Goal: Book appointment/travel/reservation

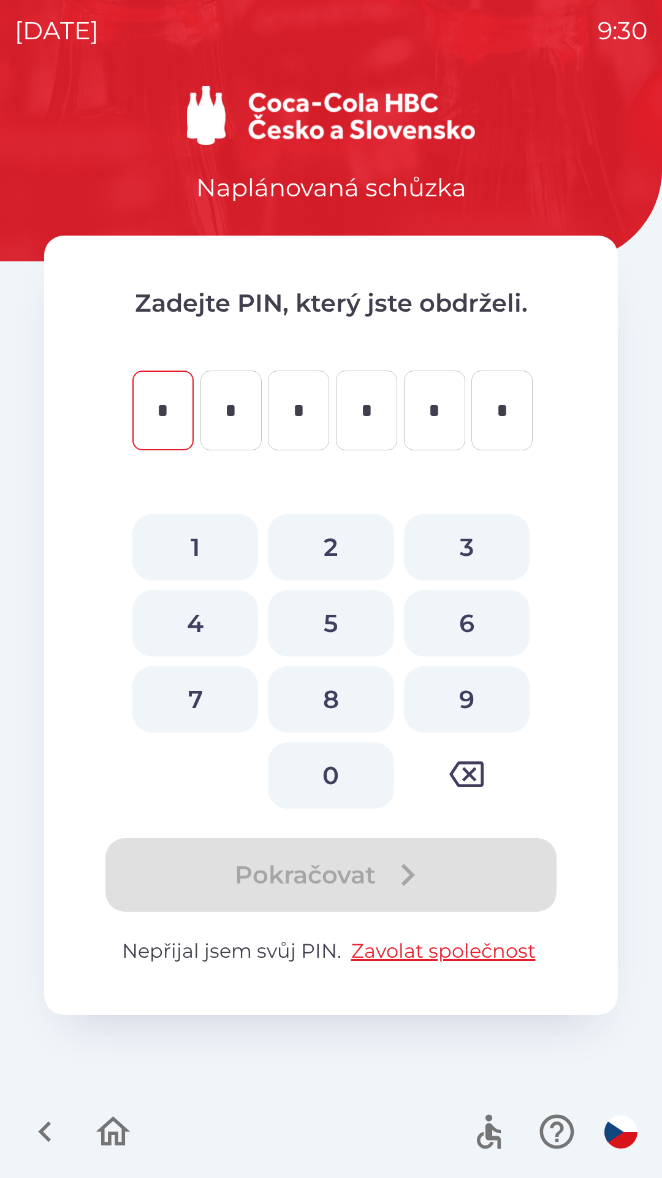
click at [464, 616] on button "6" at bounding box center [467, 623] width 126 height 66
type input "*"
click at [185, 537] on button "1" at bounding box center [195, 547] width 126 height 66
type input "*"
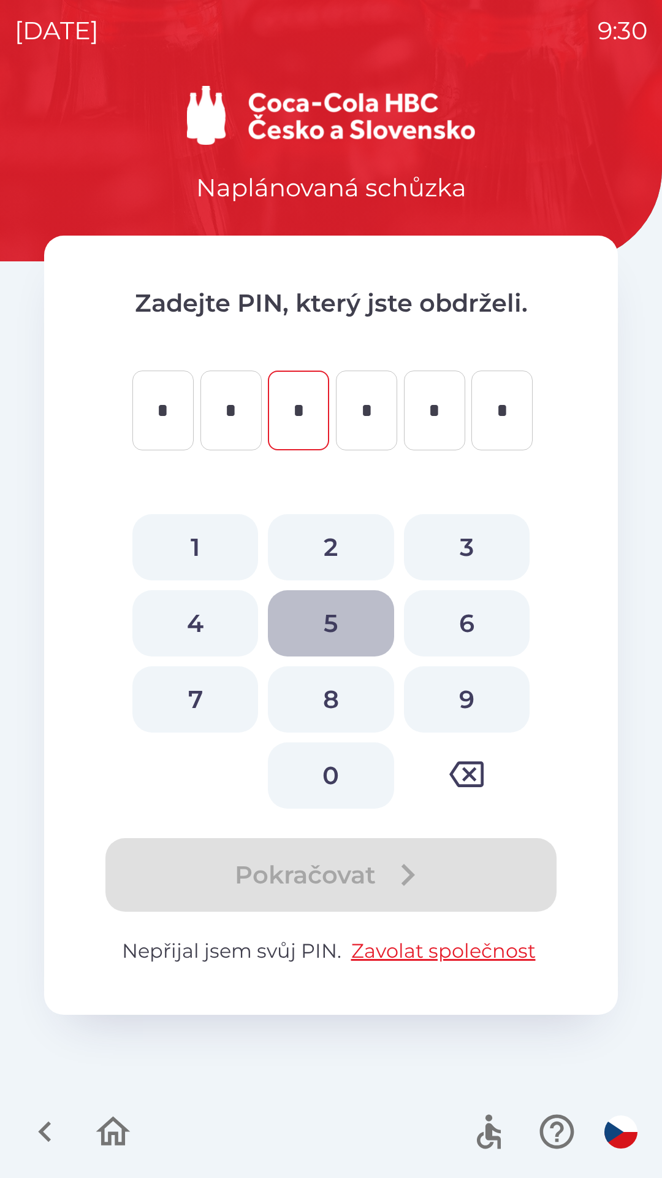
click at [344, 624] on button "5" at bounding box center [331, 623] width 126 height 66
type input "*"
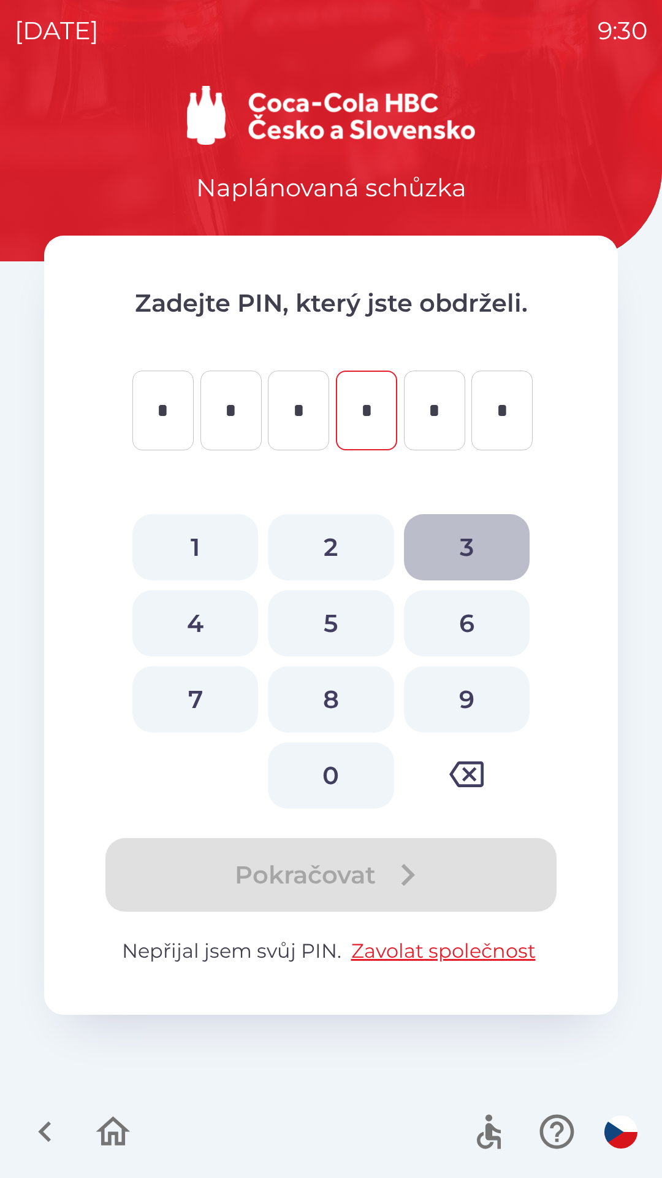
click at [463, 540] on button "3" at bounding box center [467, 547] width 126 height 66
type input "*"
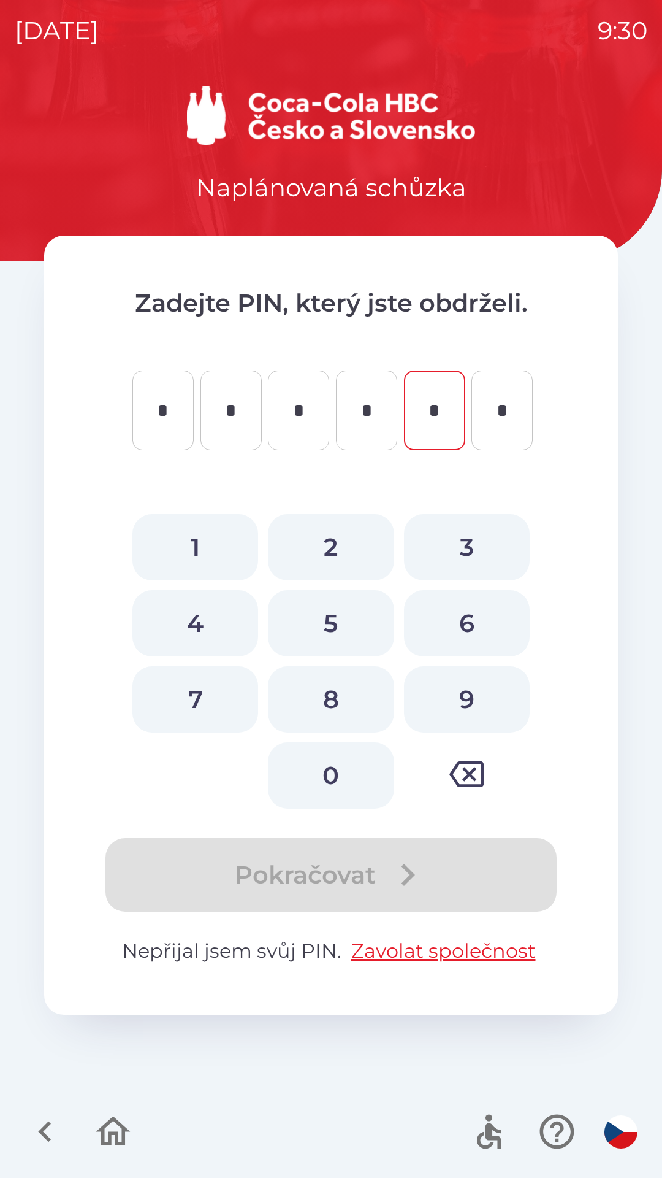
click at [332, 540] on button "2" at bounding box center [331, 547] width 126 height 66
type input "*"
click at [325, 613] on button "5" at bounding box center [331, 623] width 126 height 66
type input "*"
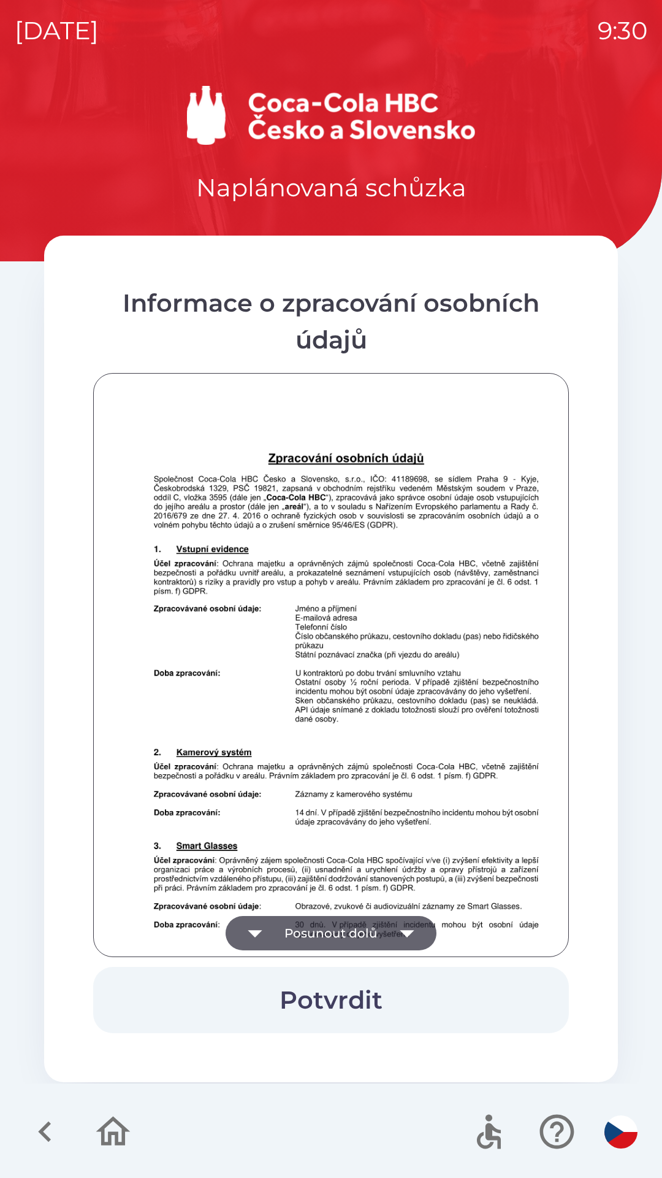
click at [336, 992] on button "Potvrdit" at bounding box center [331, 1000] width 476 height 66
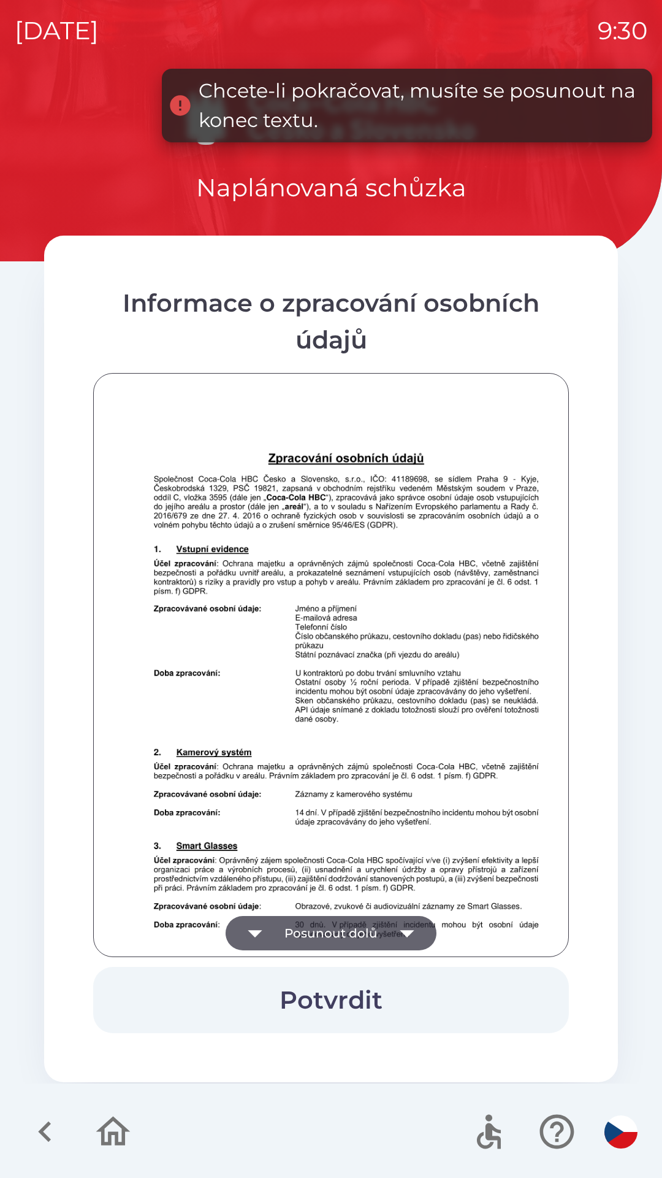
click at [407, 939] on icon "button" at bounding box center [407, 933] width 34 height 34
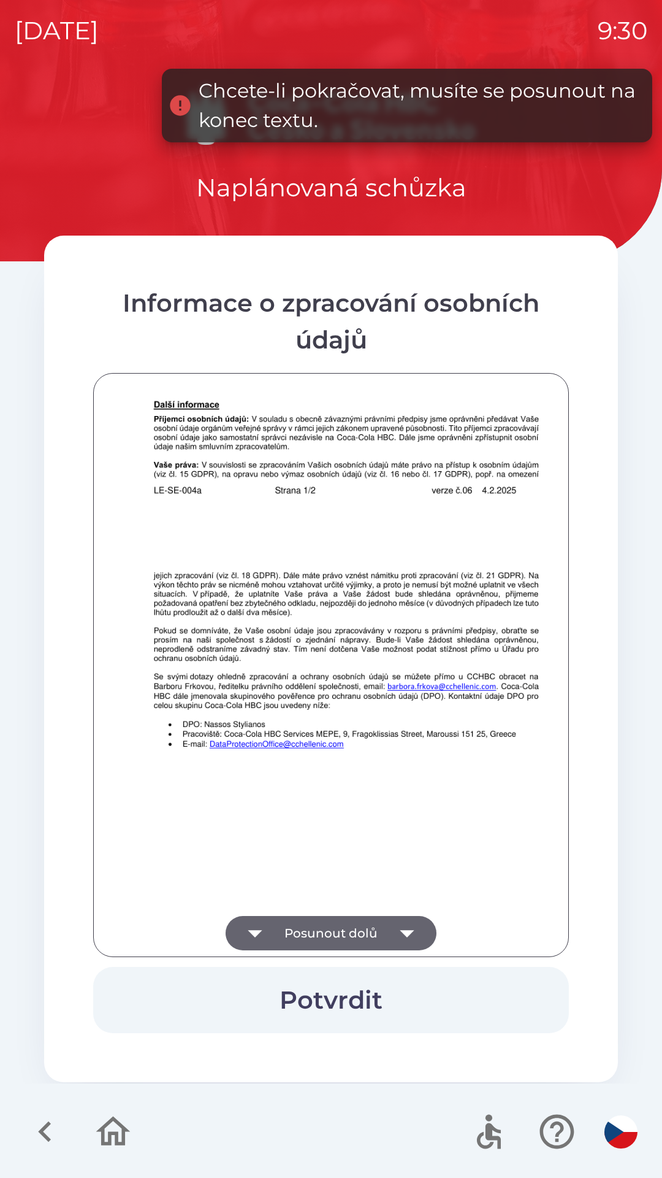
click at [399, 930] on icon "button" at bounding box center [407, 933] width 34 height 34
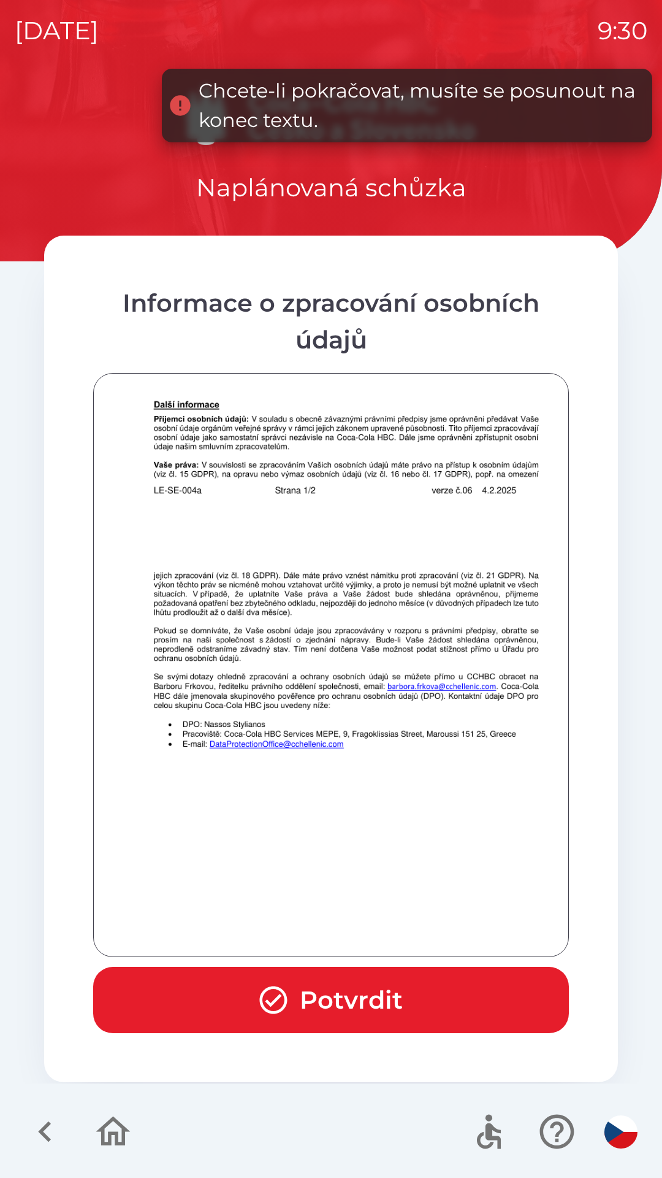
scroll to position [861, 0]
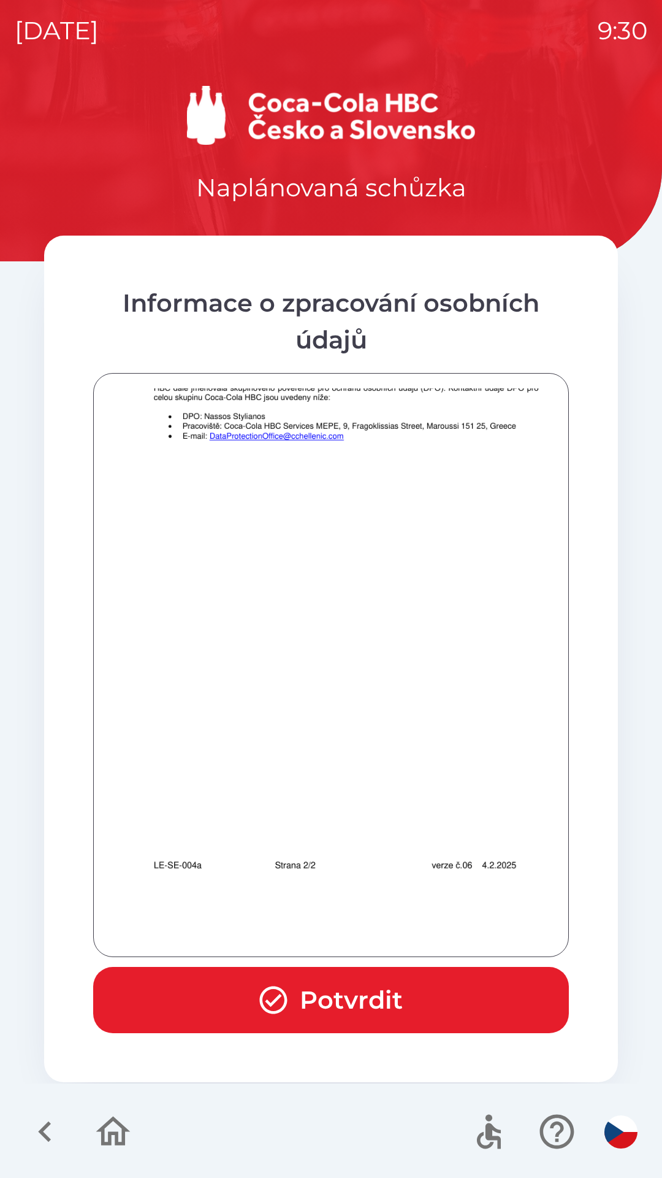
click at [357, 991] on button "Potvrdit" at bounding box center [331, 1000] width 476 height 66
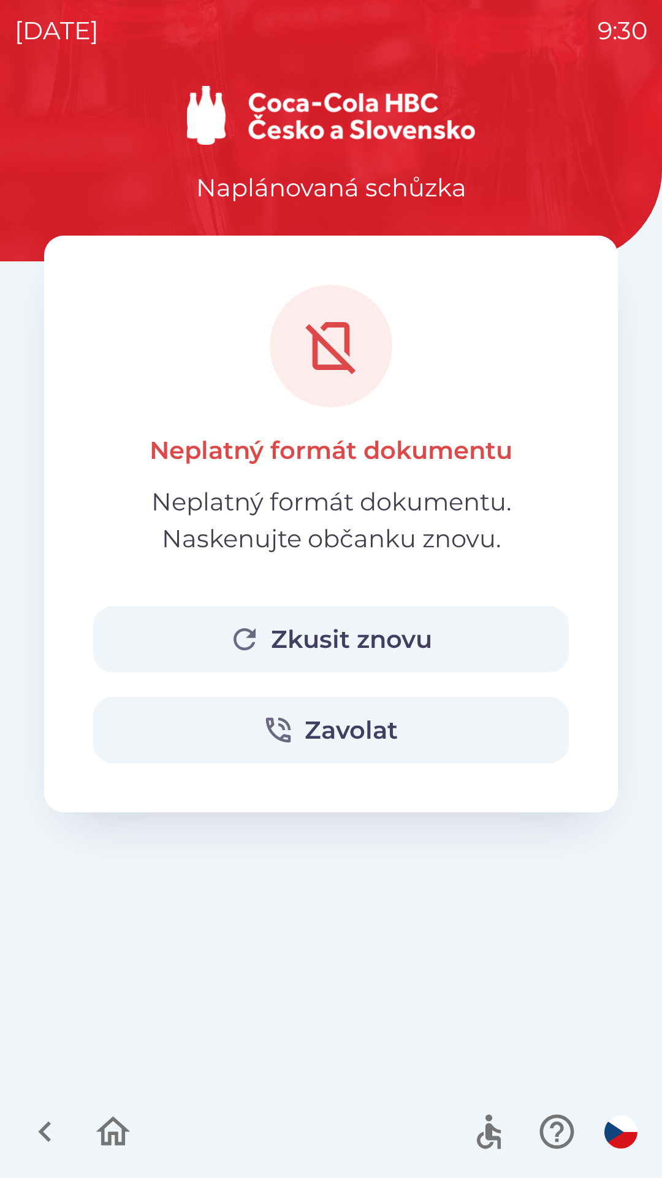
click at [372, 629] on button "Zkusit znovu" at bounding box center [331, 639] width 476 height 66
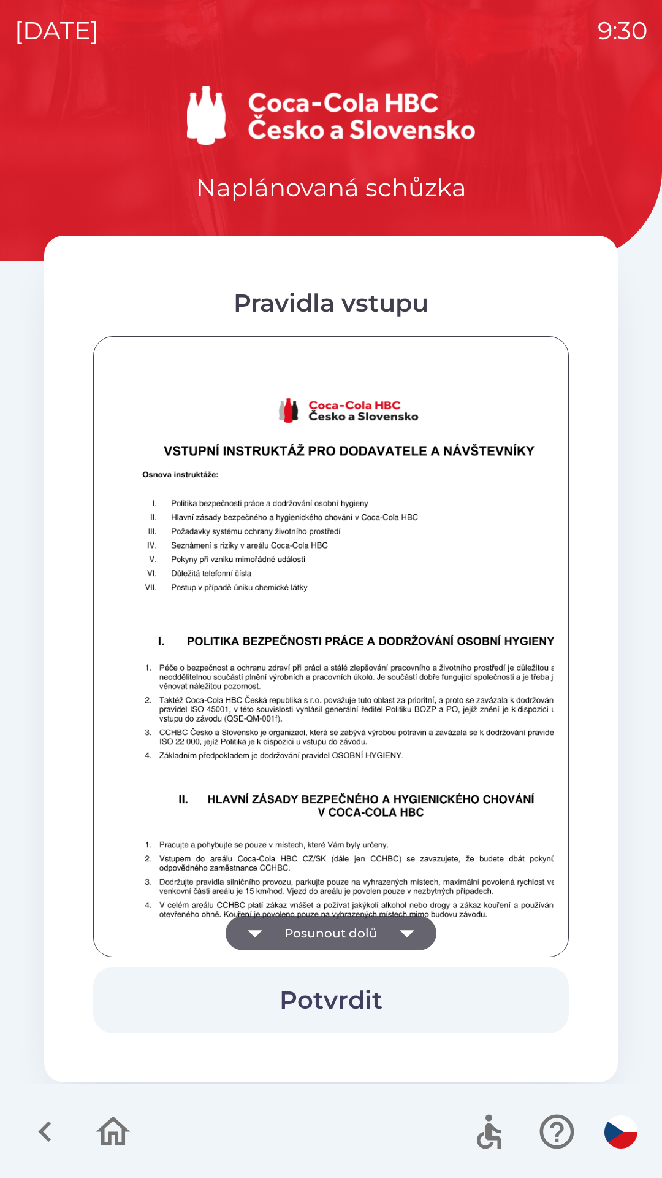
click at [405, 925] on icon "button" at bounding box center [407, 933] width 34 height 34
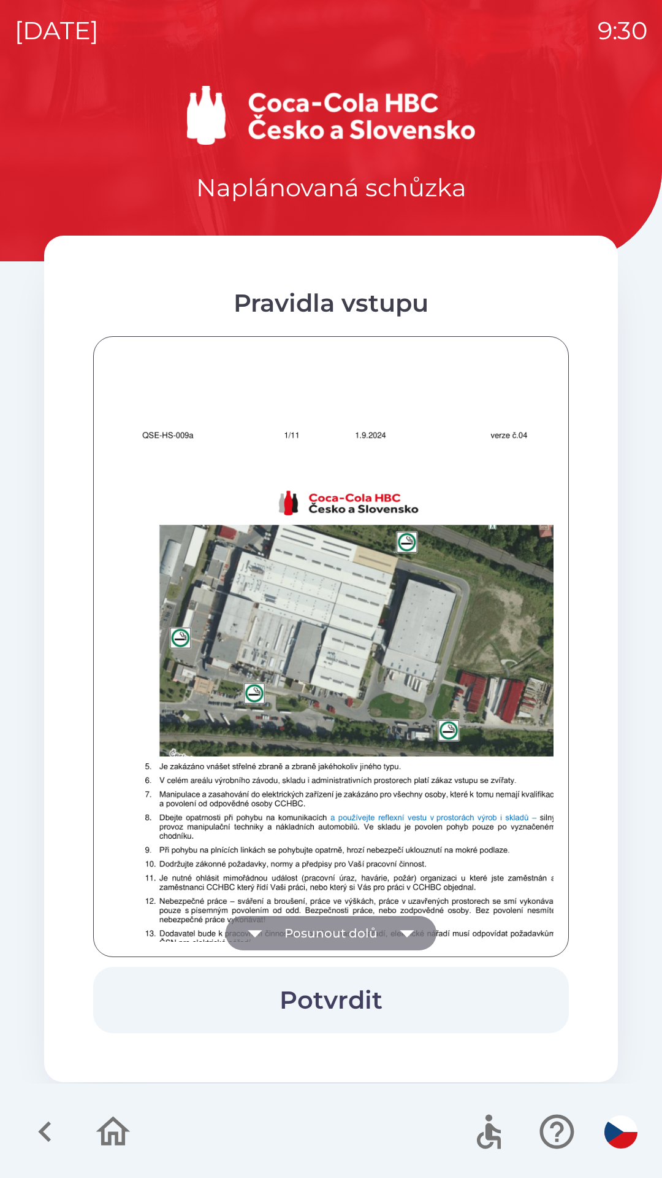
click at [396, 924] on icon "button" at bounding box center [407, 933] width 34 height 34
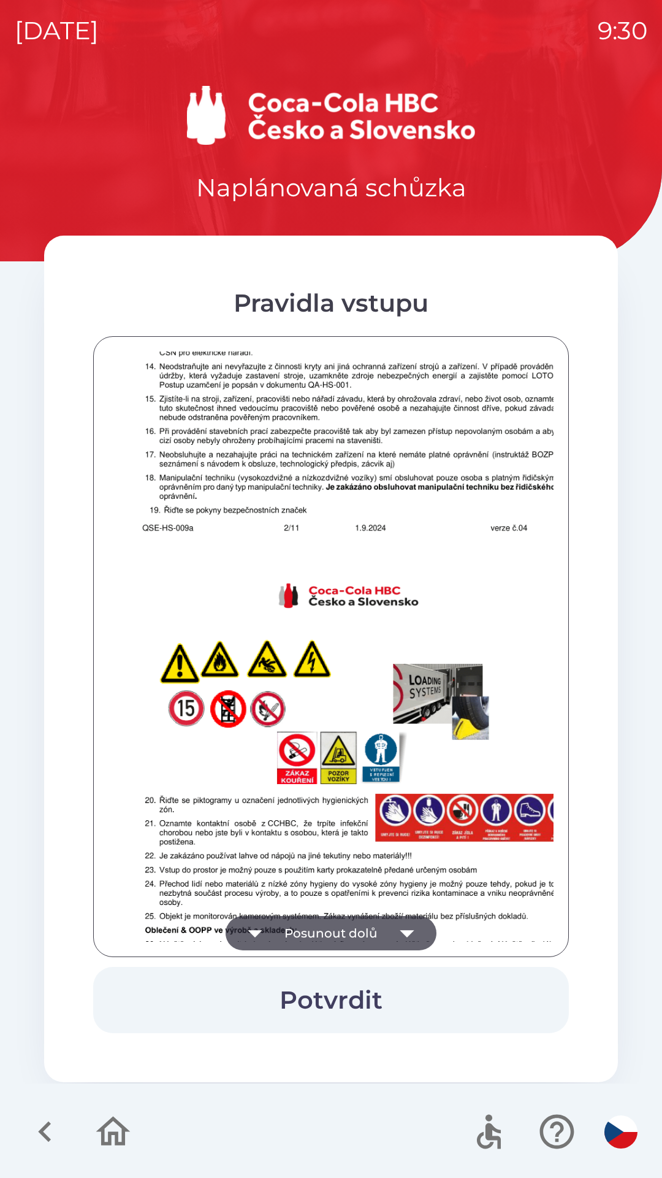
click at [398, 926] on icon "button" at bounding box center [407, 933] width 34 height 34
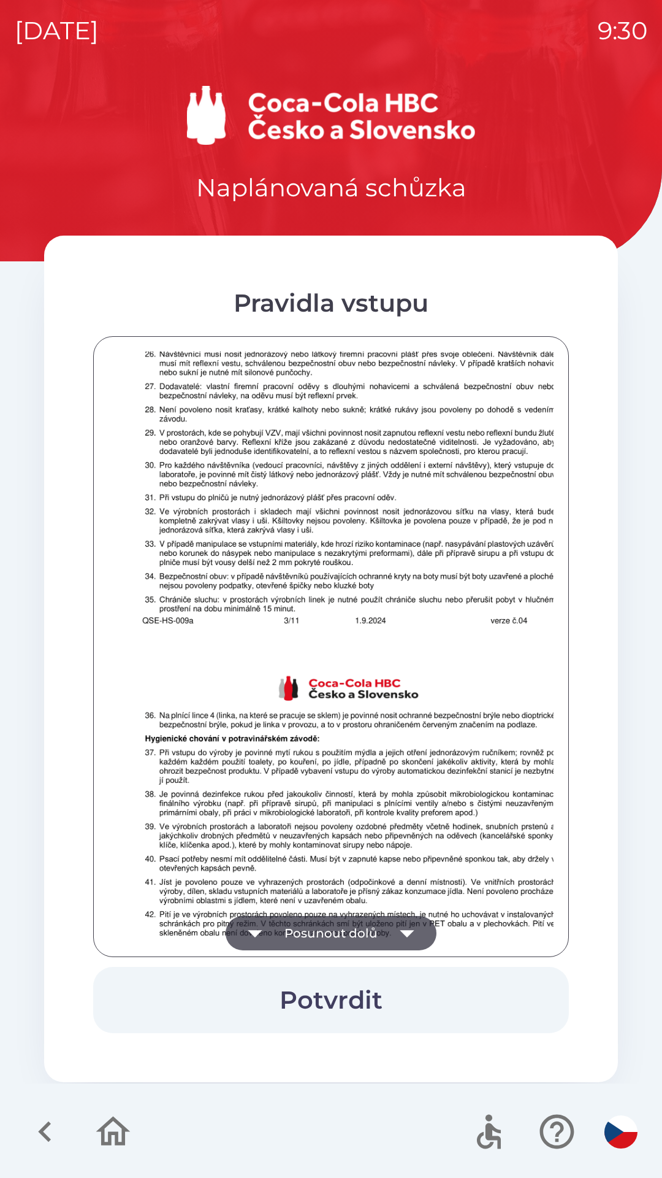
click at [396, 925] on icon "button" at bounding box center [407, 933] width 34 height 34
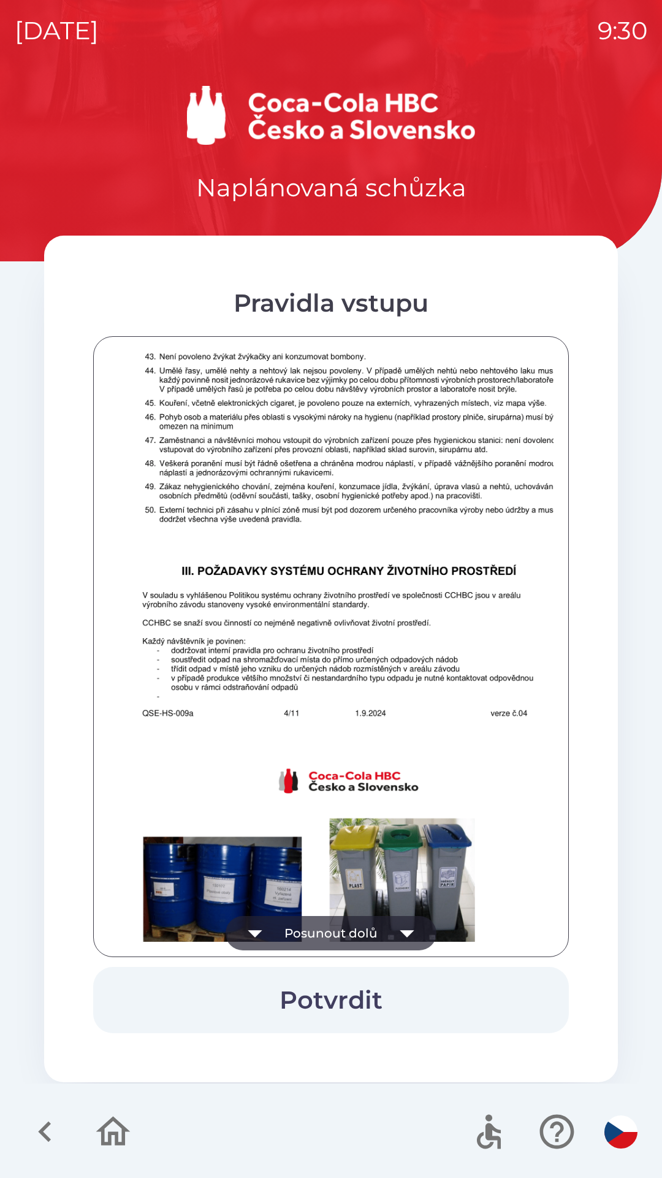
click at [397, 927] on icon "button" at bounding box center [407, 933] width 34 height 34
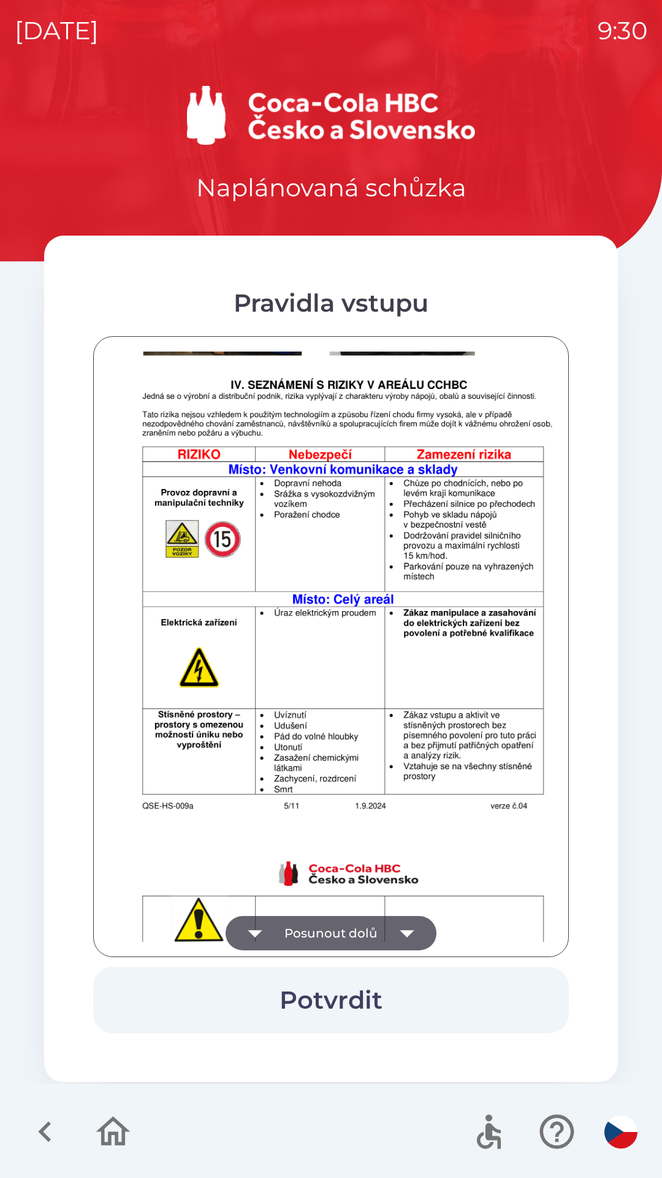
click at [397, 928] on icon "button" at bounding box center [407, 933] width 34 height 34
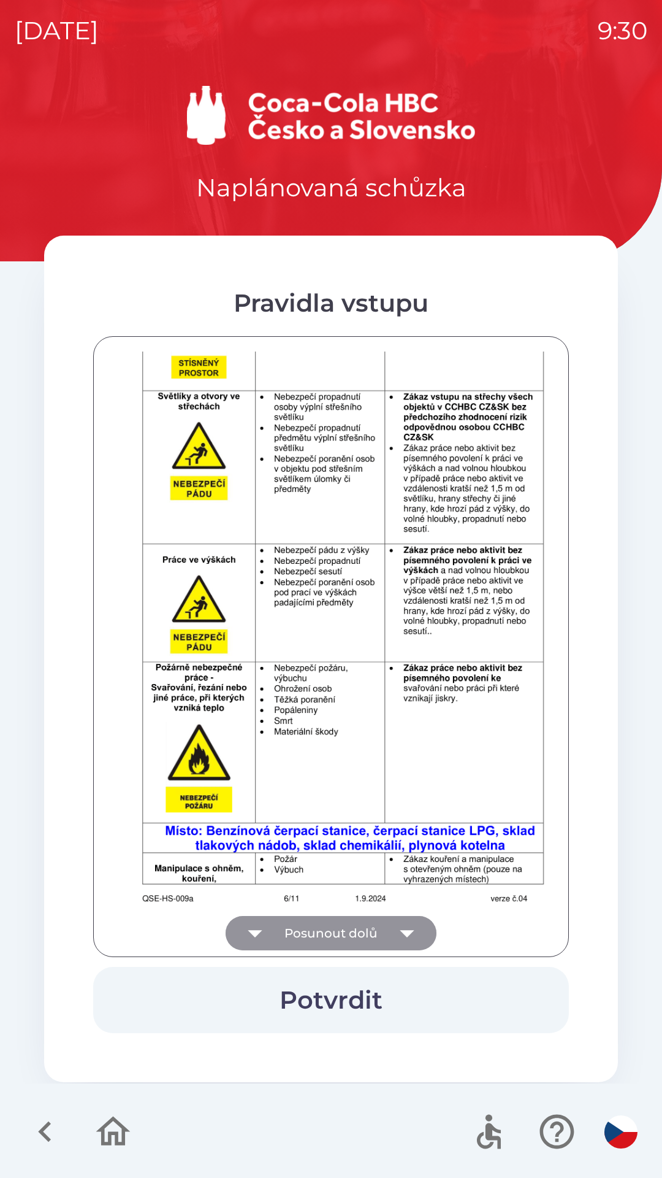
click at [394, 927] on icon "button" at bounding box center [407, 933] width 34 height 34
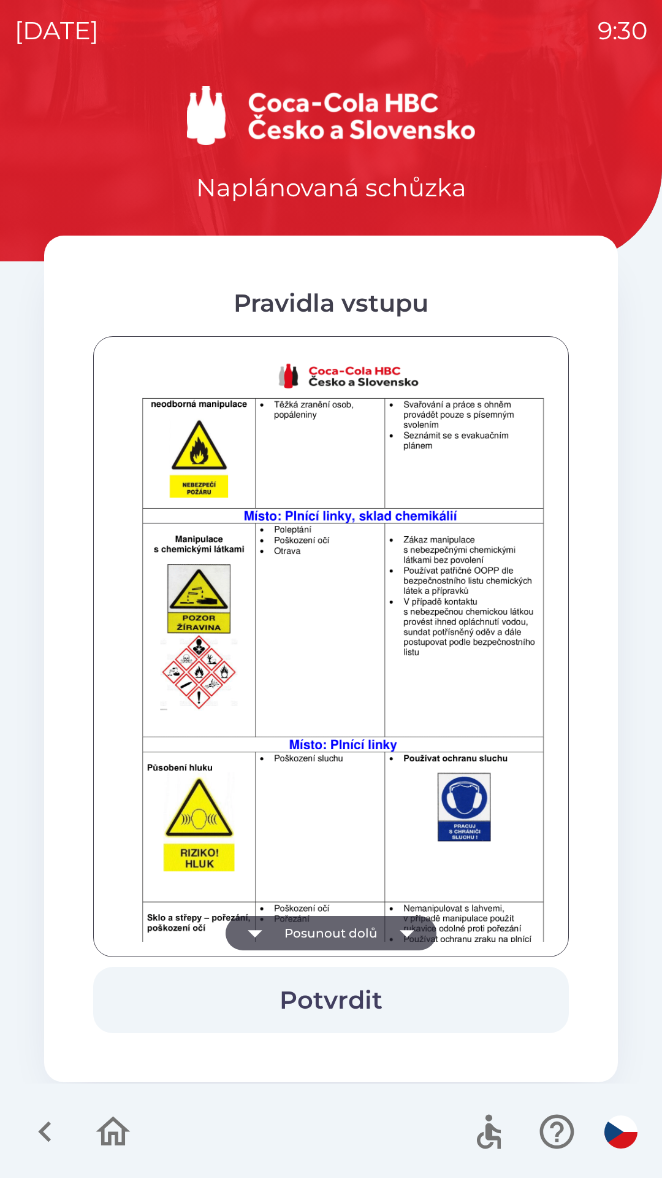
click at [394, 927] on icon "button" at bounding box center [407, 933] width 34 height 34
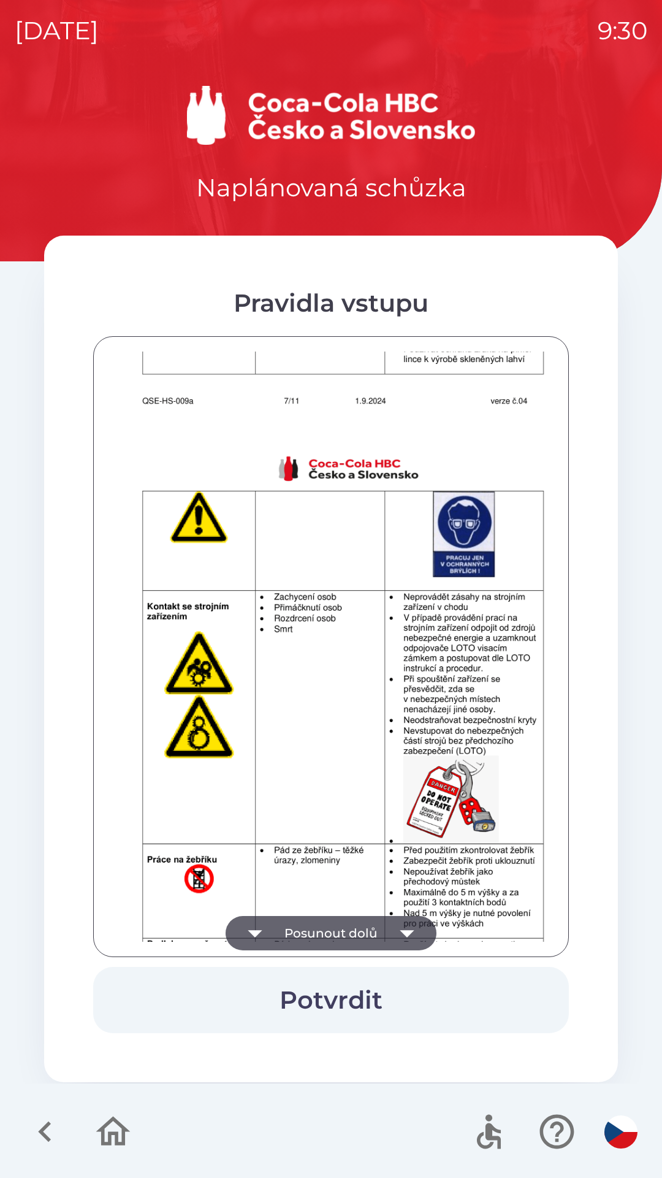
click at [394, 928] on icon "button" at bounding box center [407, 933] width 34 height 34
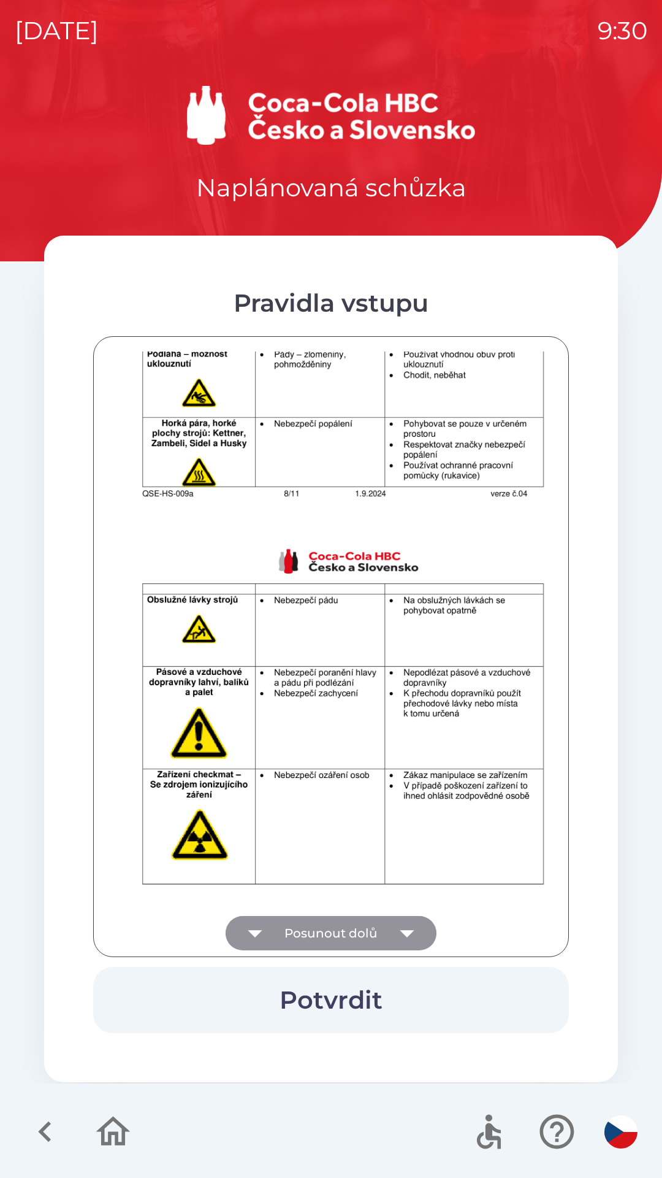
click at [393, 927] on icon "button" at bounding box center [407, 933] width 34 height 34
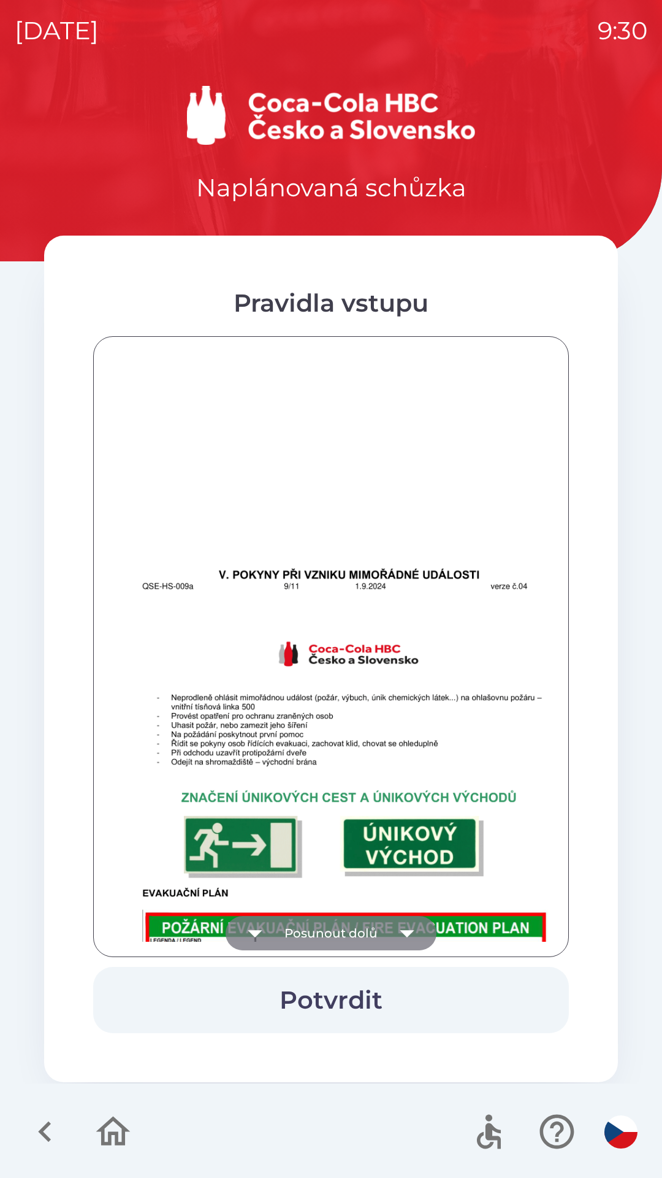
click at [388, 927] on button "Posunout dolů" at bounding box center [331, 933] width 211 height 34
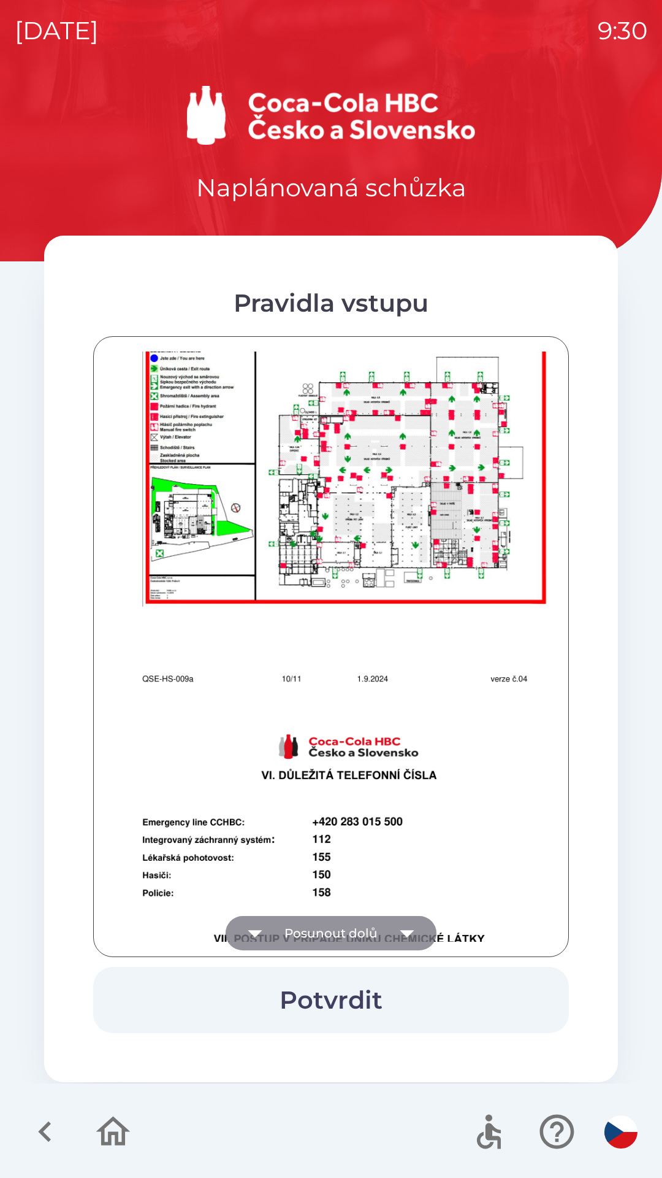
click at [393, 926] on icon "button" at bounding box center [407, 933] width 34 height 34
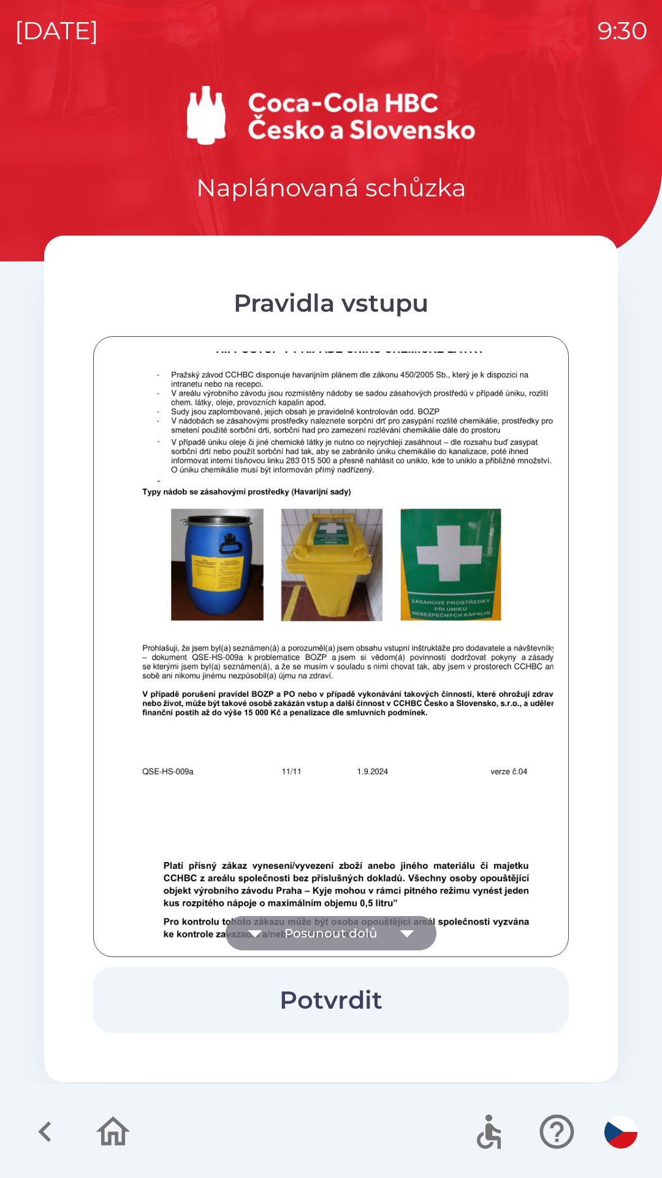
click at [398, 934] on icon "button" at bounding box center [407, 933] width 34 height 34
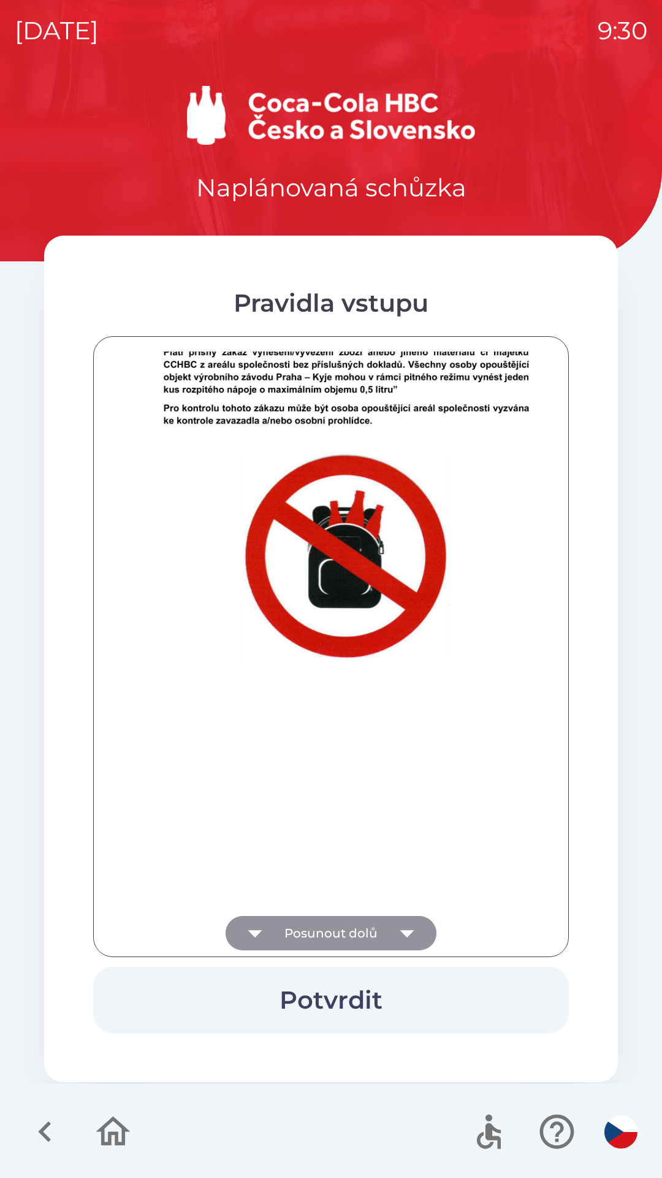
click at [395, 928] on div at bounding box center [331, 646] width 445 height 590
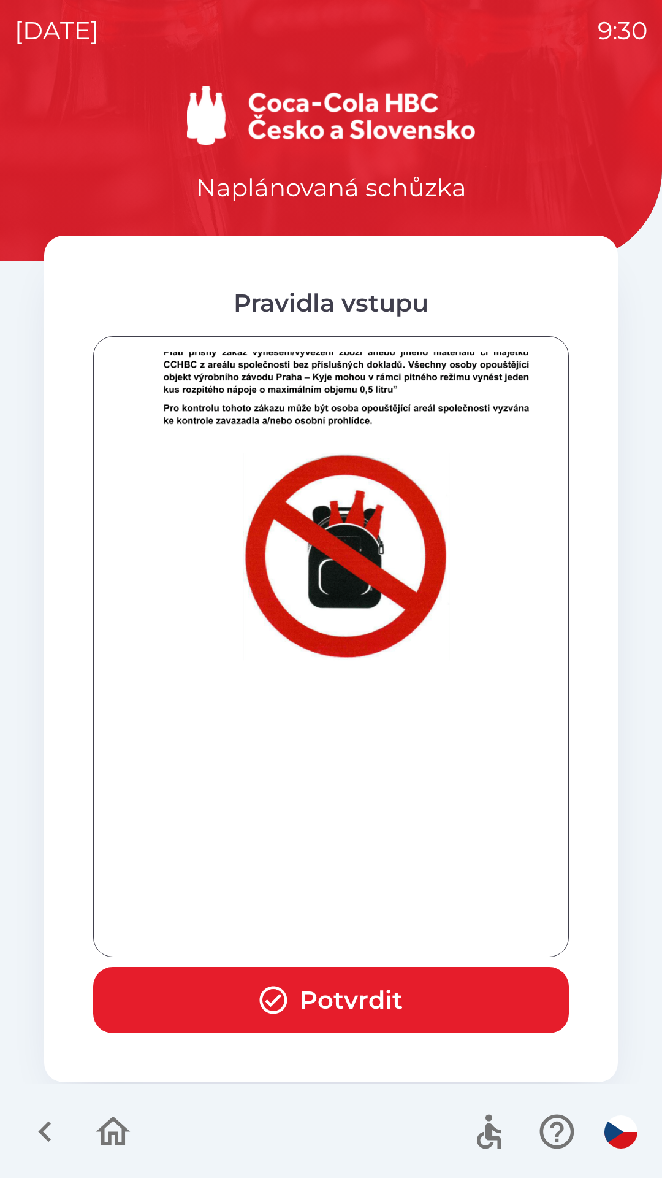
click at [396, 929] on div at bounding box center [331, 646] width 445 height 590
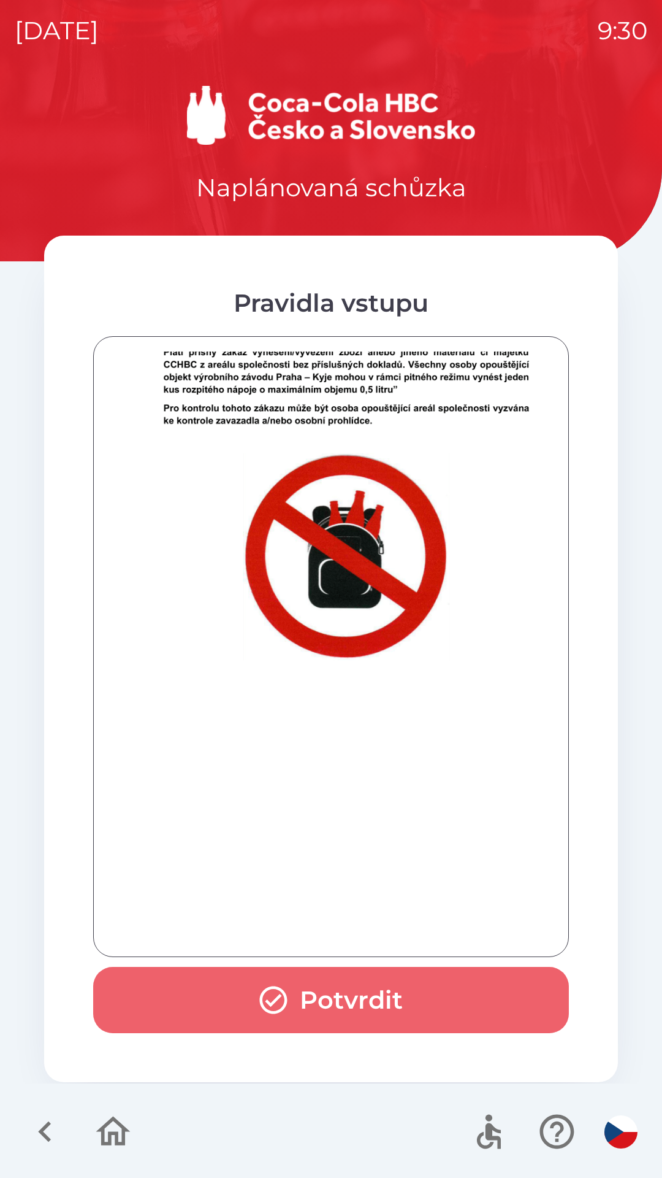
click at [361, 989] on button "Potvrdit" at bounding box center [331, 1000] width 476 height 66
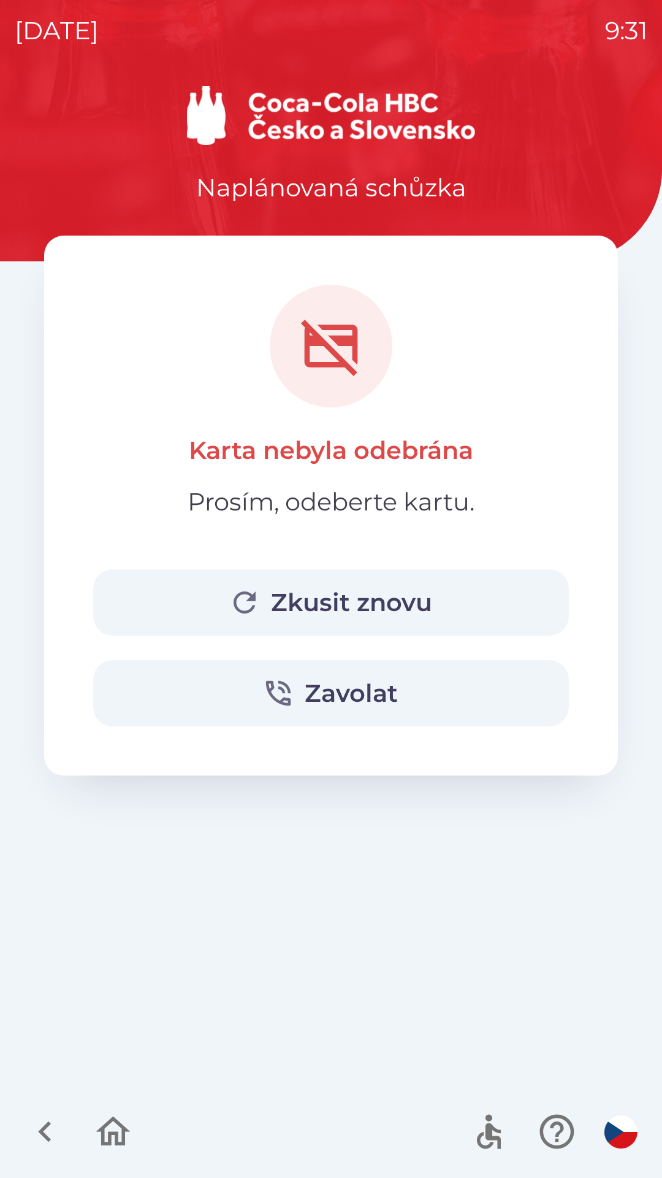
click at [370, 499] on p "Prosím, odeberte kartu." at bounding box center [331, 501] width 287 height 37
click at [372, 596] on button "Zkusit znovu" at bounding box center [331, 602] width 476 height 66
click at [259, 591] on icon "button" at bounding box center [244, 602] width 33 height 33
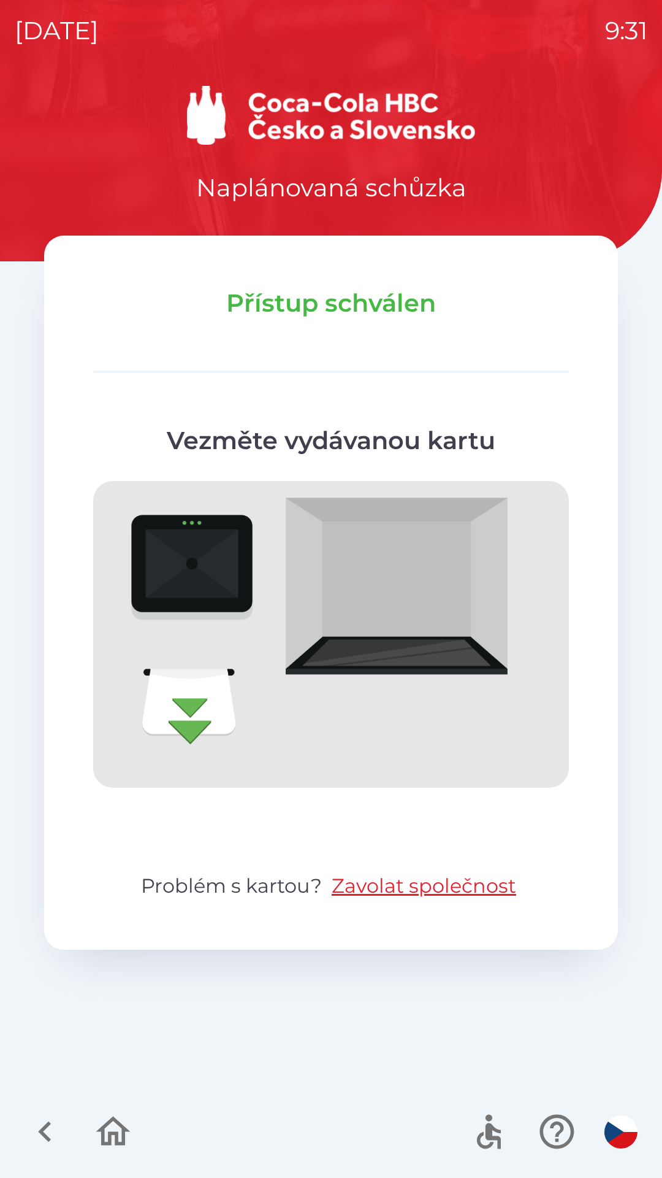
click at [185, 704] on img at bounding box center [331, 634] width 476 height 307
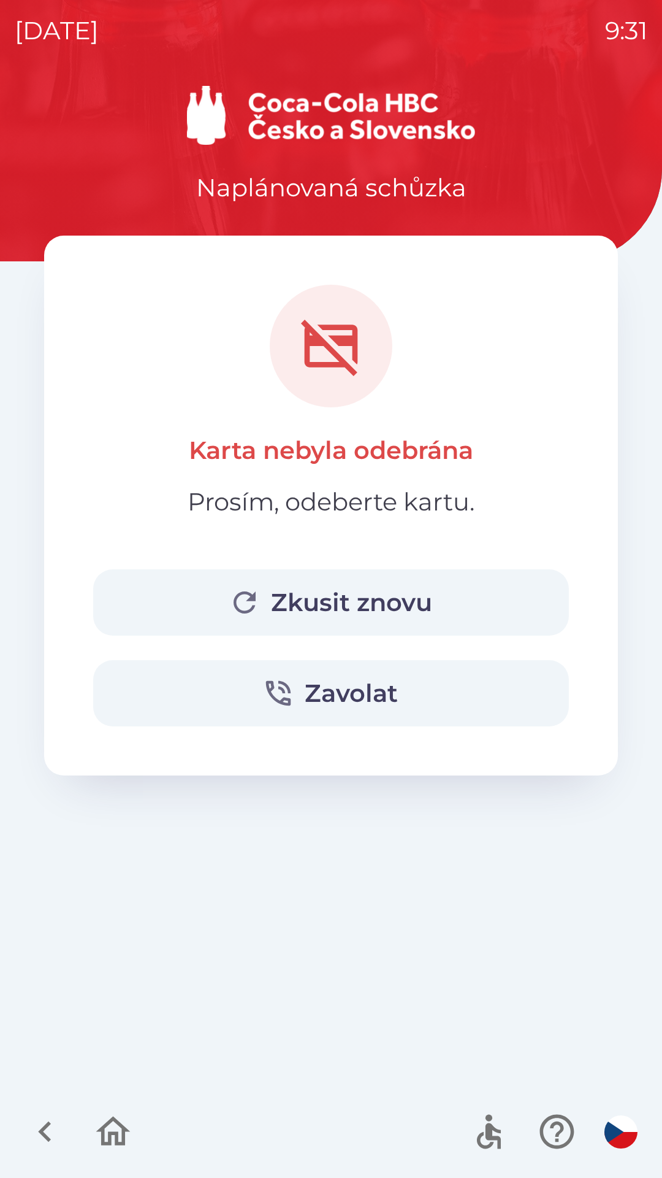
click at [412, 597] on button "Zkusit znovu" at bounding box center [331, 602] width 476 height 66
click at [356, 595] on button "Zkusit znovu" at bounding box center [331, 602] width 476 height 66
click at [47, 1117] on icon "button" at bounding box center [45, 1131] width 41 height 41
